Goal: Task Accomplishment & Management: Use online tool/utility

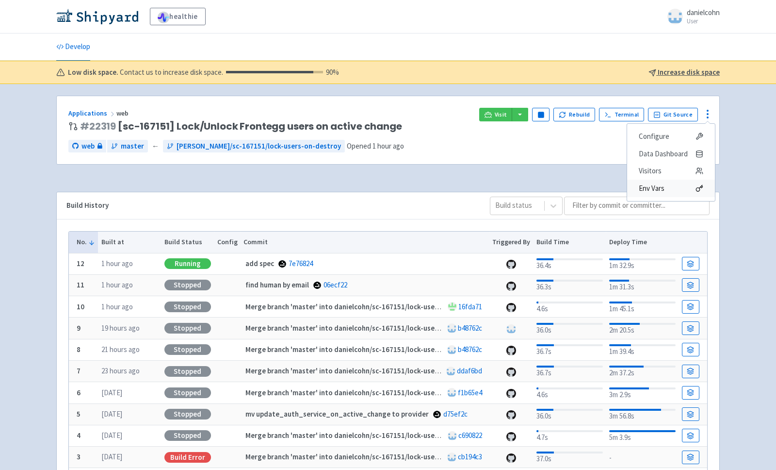
click at [670, 194] on span "Env Vars" at bounding box center [671, 188] width 65 height 14
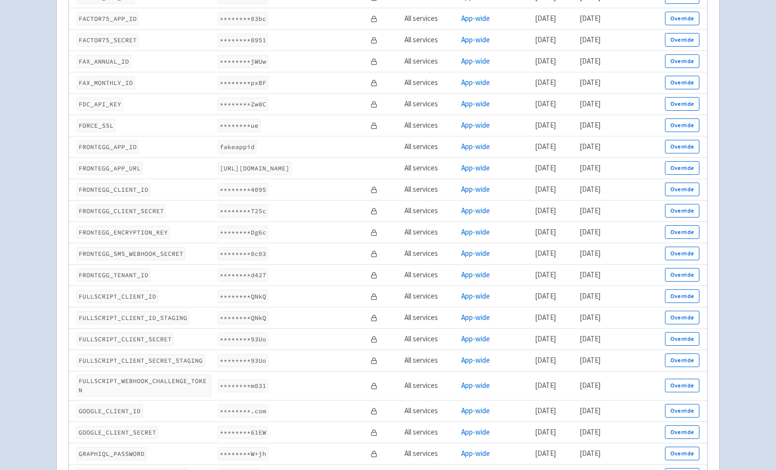
scroll to position [1118, 0]
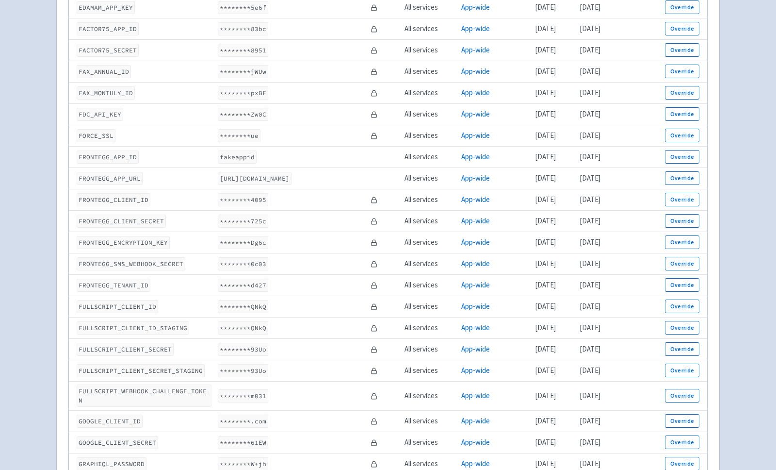
click at [123, 180] on code "FRONTEGG_APP_URL" at bounding box center [110, 178] width 66 height 13
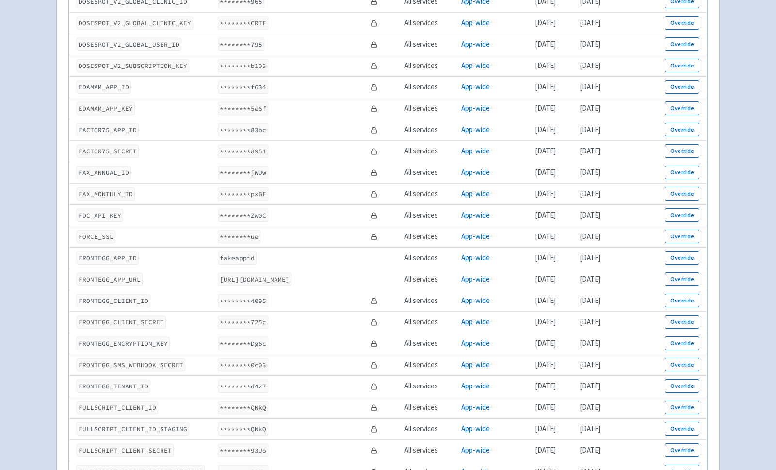
scroll to position [1025, 0]
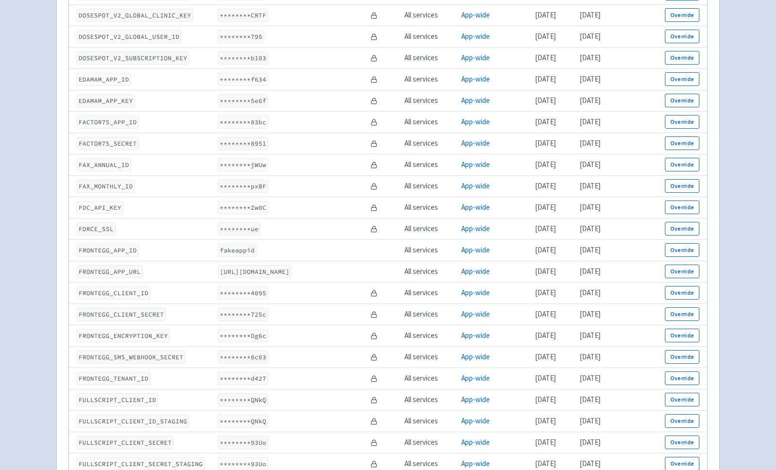
click at [156, 363] on code "FRONTEGG_SMS_WEBHOOK_SECRET" at bounding box center [131, 356] width 109 height 13
copy code "FRONTEGG_SMS_WEBHOOK_SECRET"
click at [151, 342] on code "FRONTEGG_ENCRYPTION_KEY" at bounding box center [123, 335] width 93 height 13
drag, startPoint x: 752, startPoint y: 234, endPoint x: 151, endPoint y: 343, distance: 610.3
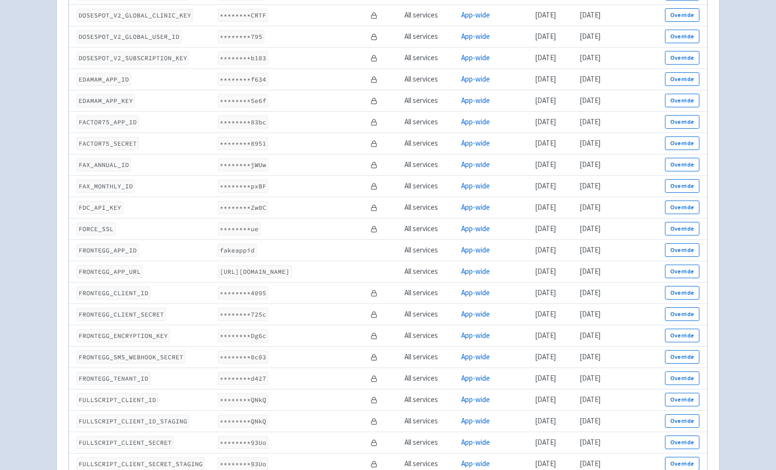
click at [151, 342] on code "FRONTEGG_ENCRYPTION_KEY" at bounding box center [123, 335] width 93 height 13
click at [139, 321] on code "FRONTEGG_CLIENT_SECRET" at bounding box center [121, 314] width 89 height 13
copy code "FRONTEGG_CLIENT_SECRET"
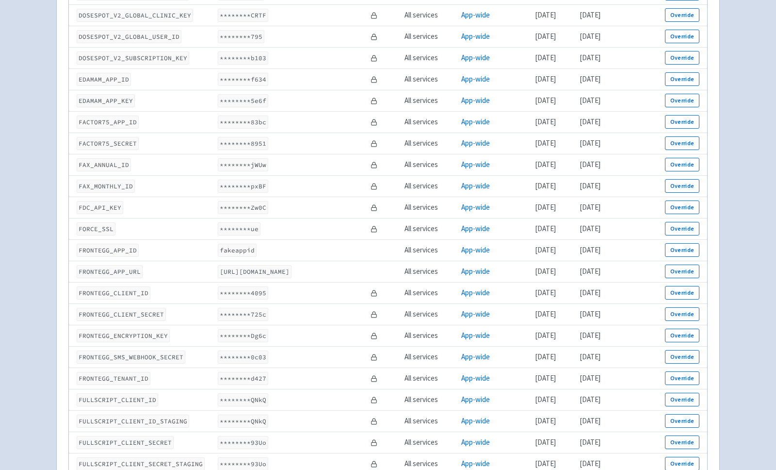
click at [132, 297] on code "FRONTEGG_CLIENT_ID" at bounding box center [114, 292] width 74 height 13
click at [122, 276] on code "FRONTEGG_APP_URL" at bounding box center [110, 271] width 66 height 13
click at [120, 247] on code "FRONTEGG_APP_ID" at bounding box center [108, 250] width 62 height 13
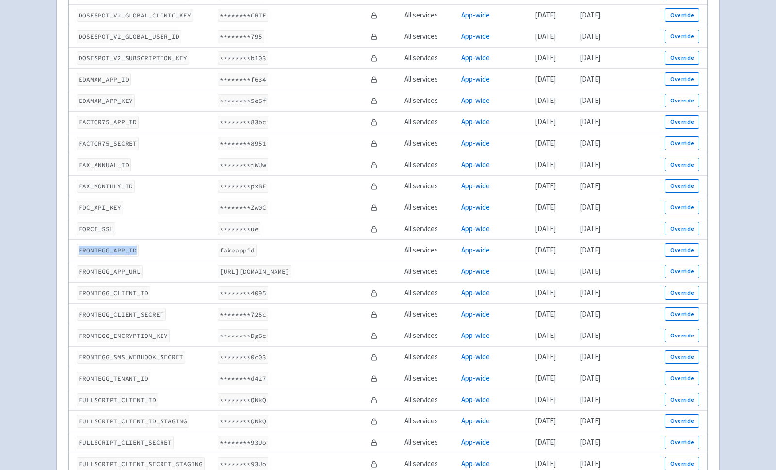
click at [120, 247] on code "FRONTEGG_APP_ID" at bounding box center [108, 250] width 62 height 13
copy code "FRONTEGG_APP_ID"
